Goal: Contribute content

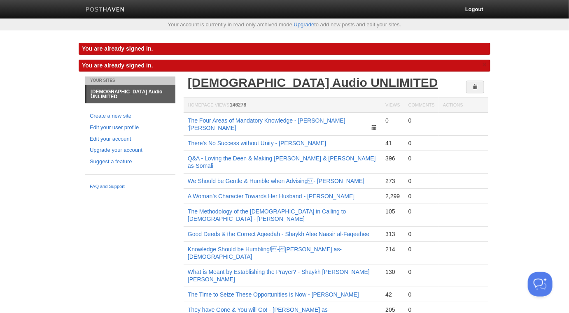
click at [287, 80] on link "[DEMOGRAPHIC_DATA] Audio UNLIMITED" at bounding box center [313, 83] width 250 height 14
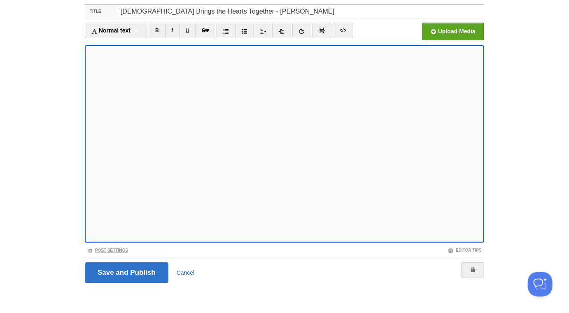
click at [118, 250] on link "Post Settings" at bounding box center [107, 250] width 41 height 5
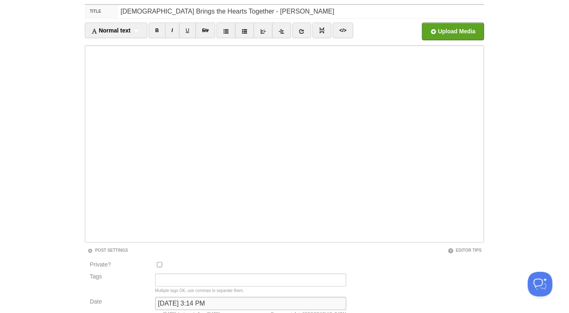
click at [169, 306] on input "[DATE] 3:14 PM" at bounding box center [250, 303] width 191 height 13
type input "now"
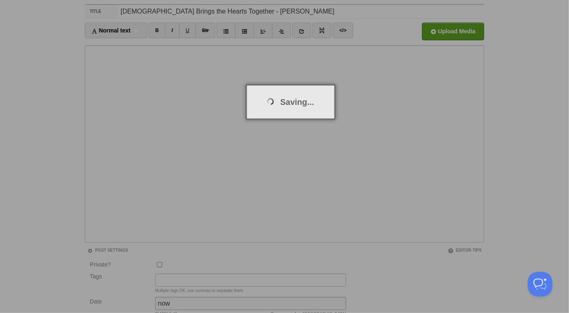
scroll to position [43, 0]
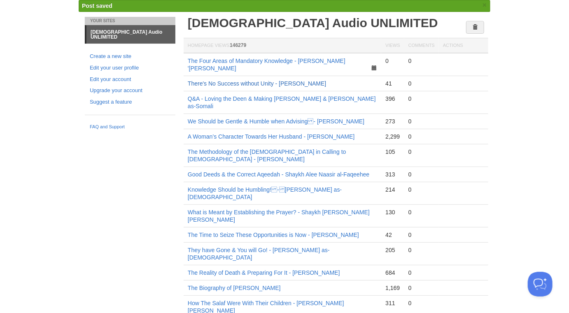
click at [267, 80] on link "There's No Success without Unity - [PERSON_NAME]" at bounding box center [257, 83] width 138 height 7
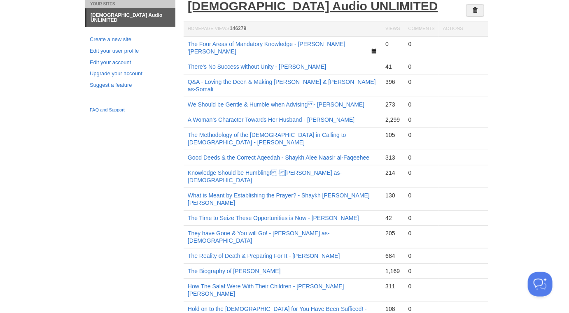
click at [270, 5] on link "[DEMOGRAPHIC_DATA] Audio UNLIMITED" at bounding box center [313, 6] width 250 height 14
